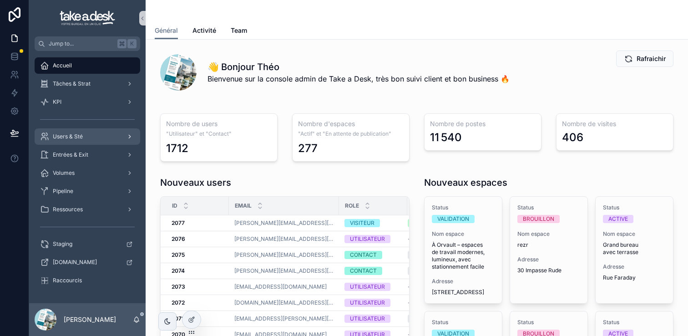
click at [83, 139] on div "Users & Sté" at bounding box center [87, 136] width 95 height 15
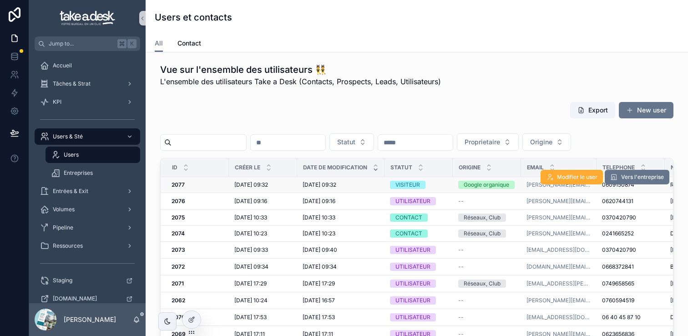
click at [377, 184] on div "[DATE] 09:32 [DATE] 09:32" at bounding box center [341, 184] width 76 height 7
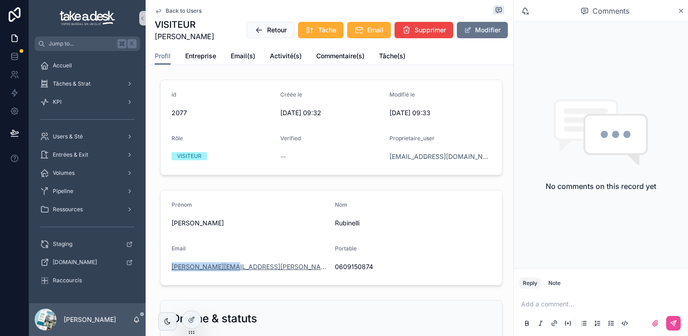
drag, startPoint x: 167, startPoint y: 267, endPoint x: 223, endPoint y: 270, distance: 56.5
click at [223, 270] on form "Prénom [PERSON_NAME] Nom [PERSON_NAME] Email [PERSON_NAME][EMAIL_ADDRESS][PERSO…" at bounding box center [331, 237] width 341 height 95
copy link "[PERSON_NAME].[PERSON_NAME]"
